Goal: Check status: Check status

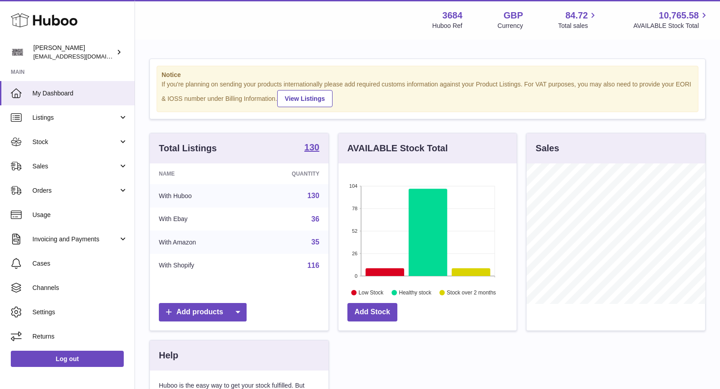
scroll to position [140, 179]
click at [68, 162] on span "Sales" at bounding box center [75, 166] width 86 height 9
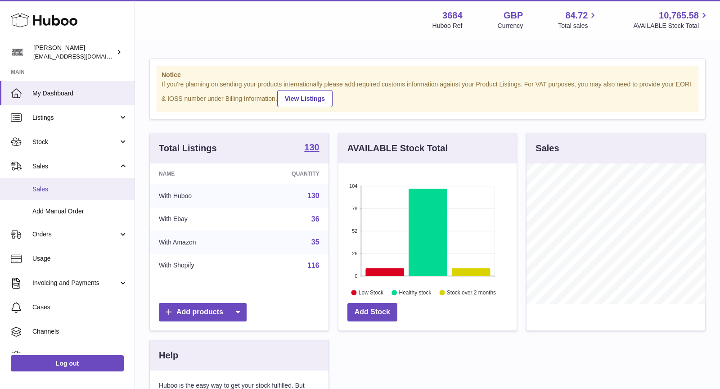
click at [72, 186] on span "Sales" at bounding box center [79, 189] width 95 height 9
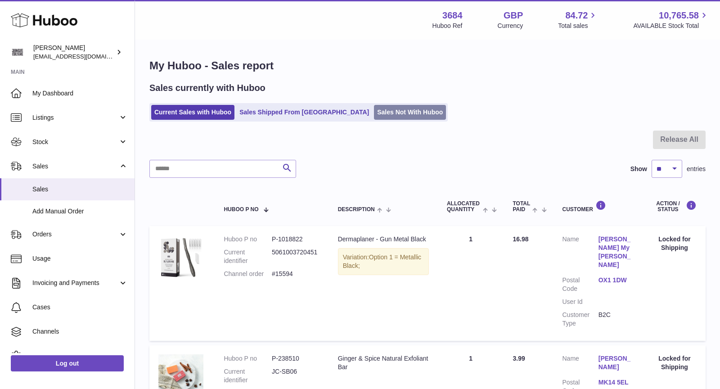
click at [374, 114] on link "Sales Not With Huboo" at bounding box center [410, 112] width 72 height 15
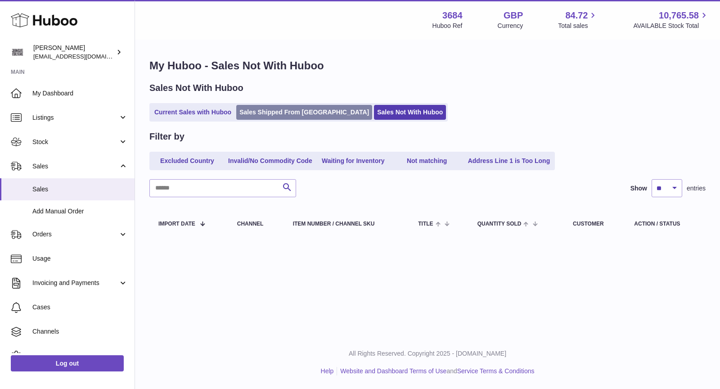
click at [266, 114] on link "Sales Shipped From [GEOGRAPHIC_DATA]" at bounding box center [304, 112] width 136 height 15
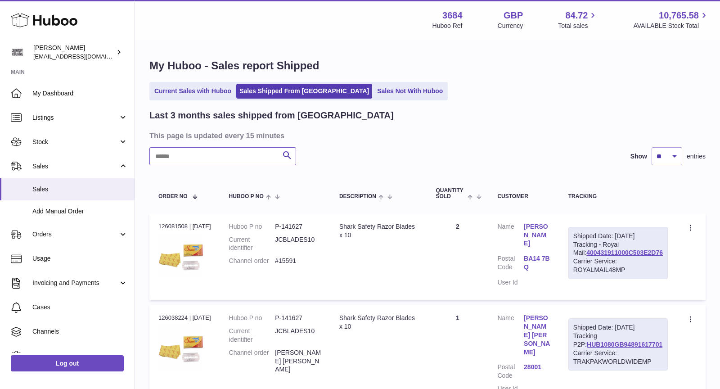
click at [230, 155] on input "text" at bounding box center [222, 156] width 147 height 18
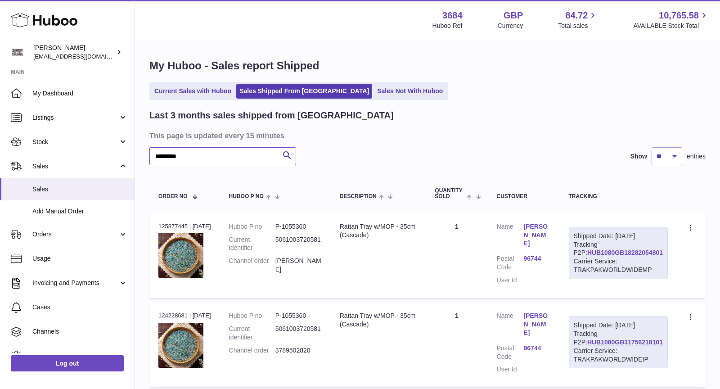
type input "*********"
click at [615, 251] on link "HUB1080GB18282054801" at bounding box center [625, 252] width 76 height 7
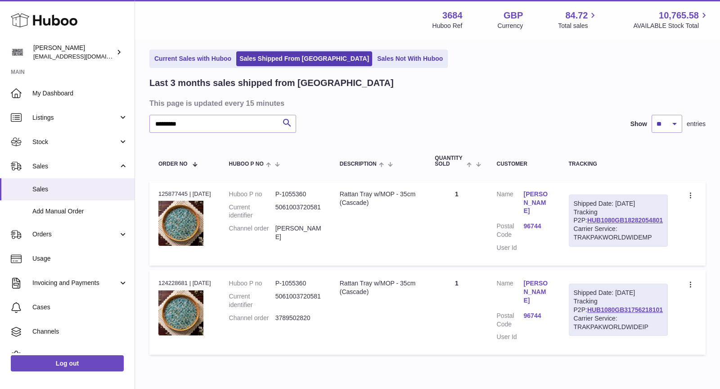
scroll to position [36, 0]
